Goal: Find specific page/section: Find specific page/section

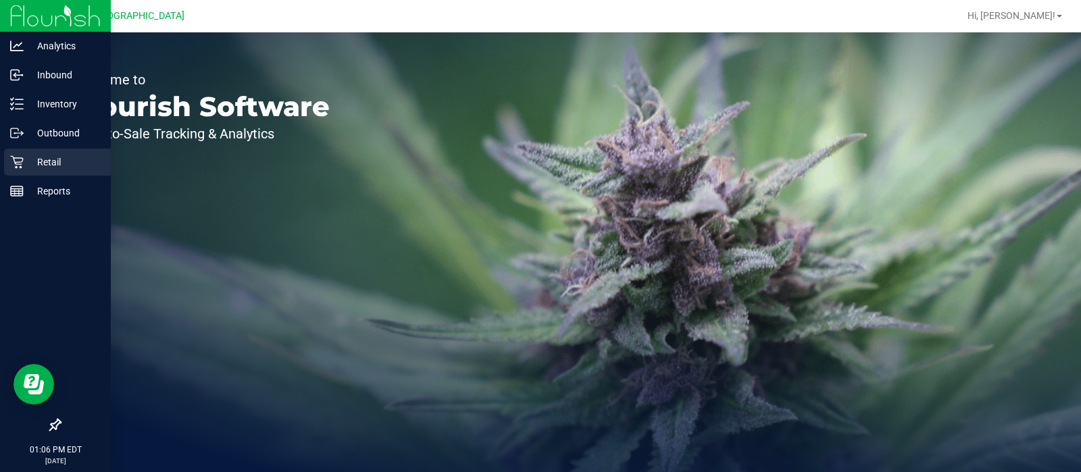
click at [7, 159] on div "Retail" at bounding box center [57, 162] width 107 height 27
click at [74, 159] on p "Retail" at bounding box center [64, 162] width 81 height 16
